Goal: Task Accomplishment & Management: Complete application form

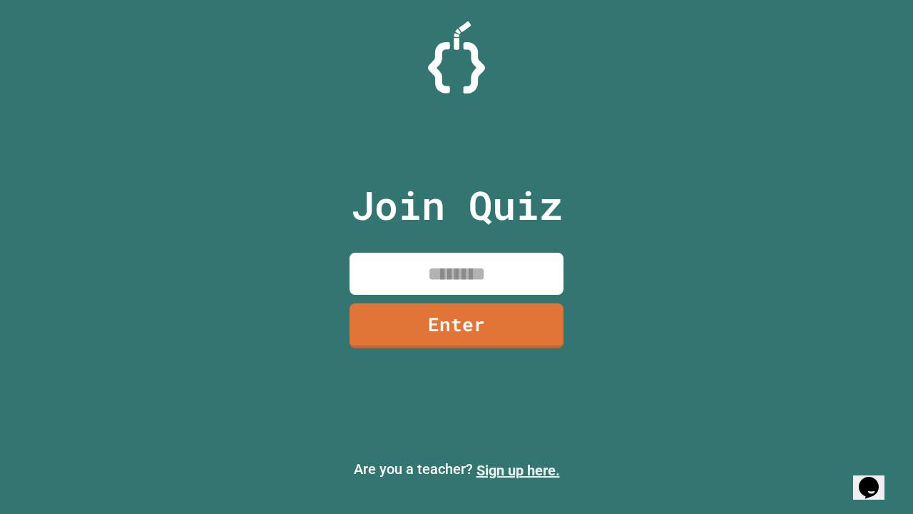
click at [518, 470] on link "Sign up here." at bounding box center [518, 470] width 83 height 17
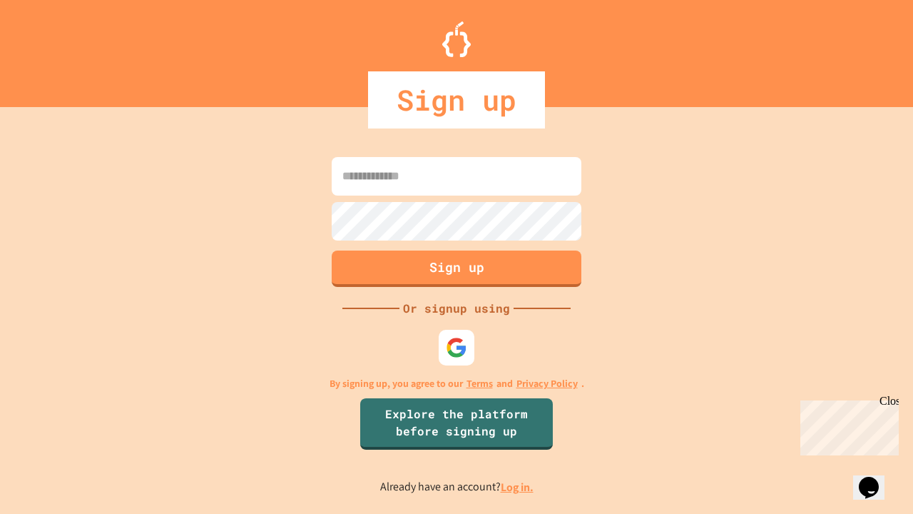
click at [518, 487] on link "Log in." at bounding box center [517, 487] width 33 height 15
